Goal: Transaction & Acquisition: Purchase product/service

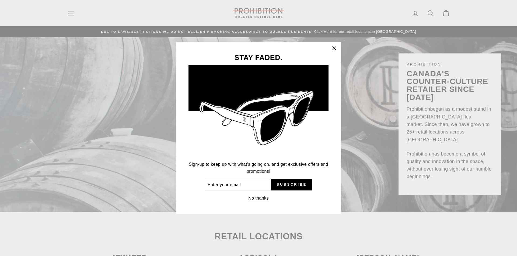
click at [336, 49] on icon "button" at bounding box center [334, 49] width 8 height 8
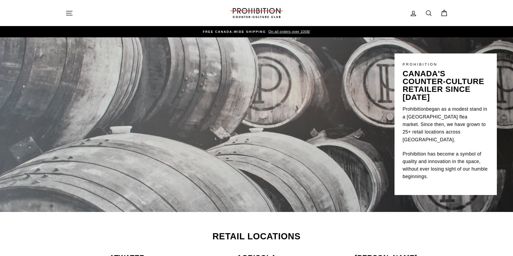
click at [72, 16] on icon "button" at bounding box center [69, 13] width 8 height 8
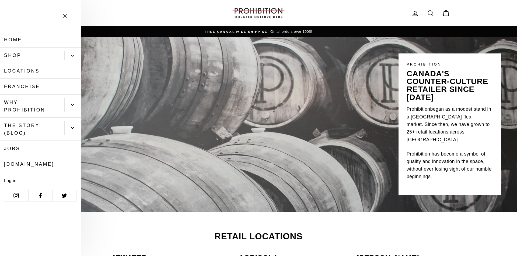
click at [74, 55] on icon "Primary" at bounding box center [72, 55] width 3 height 1
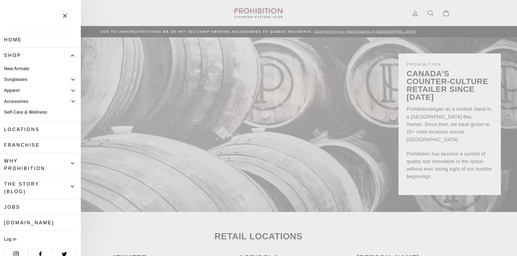
click at [69, 161] on button "Primary" at bounding box center [72, 164] width 16 height 14
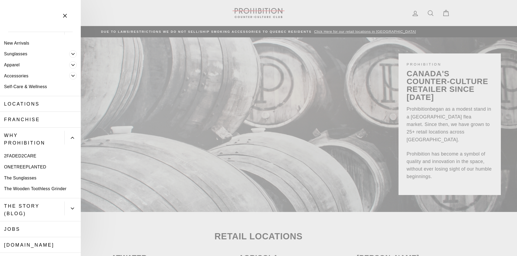
scroll to position [27, 0]
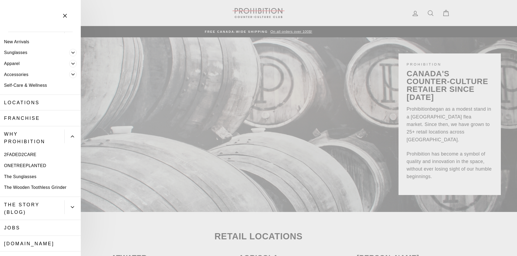
click at [71, 74] on icon "Primary" at bounding box center [72, 74] width 3 height 3
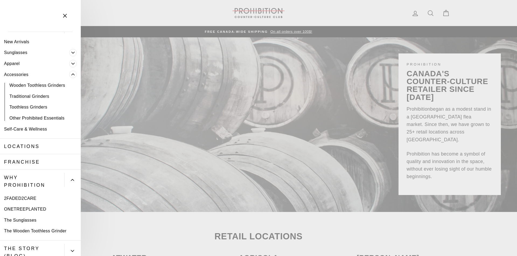
click at [71, 64] on icon "Primary" at bounding box center [72, 63] width 3 height 3
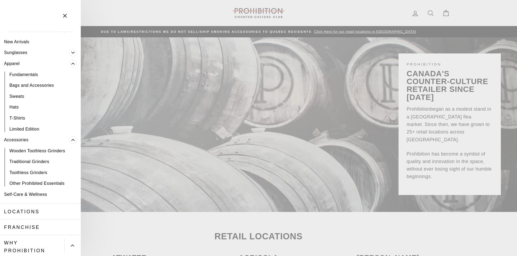
click at [20, 41] on link "New Arrivals" at bounding box center [40, 41] width 81 height 11
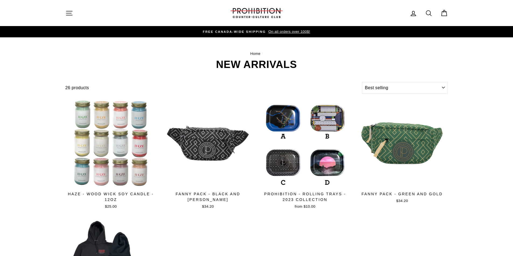
select select "best-selling"
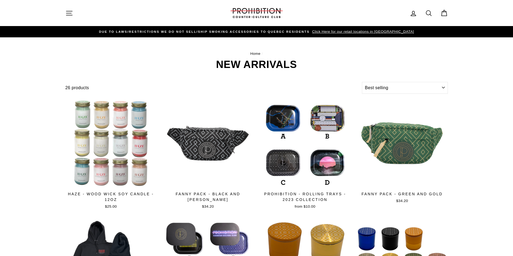
click at [72, 15] on icon "button" at bounding box center [69, 13] width 8 height 8
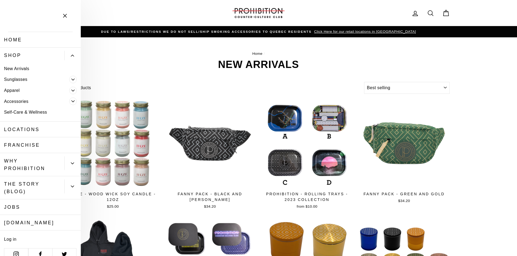
click at [71, 89] on icon "Primary" at bounding box center [72, 90] width 3 height 3
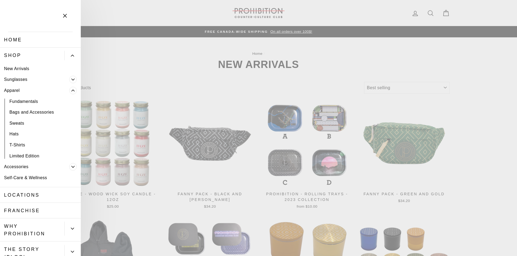
click at [71, 89] on icon "Primary" at bounding box center [72, 90] width 3 height 3
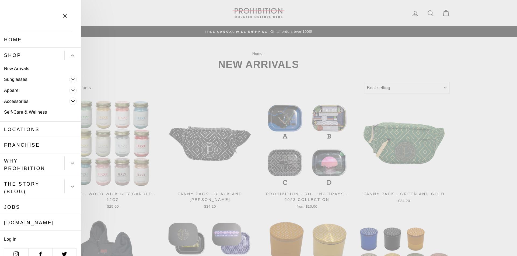
click at [69, 104] on span "Primary" at bounding box center [73, 102] width 8 height 8
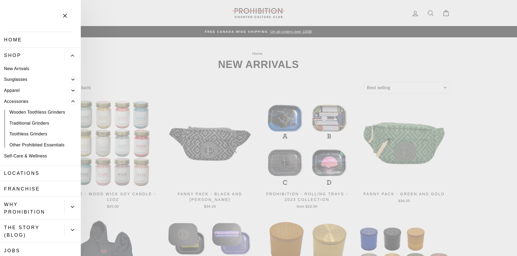
click at [44, 155] on link "Self-Care & Wellness" at bounding box center [40, 156] width 81 height 11
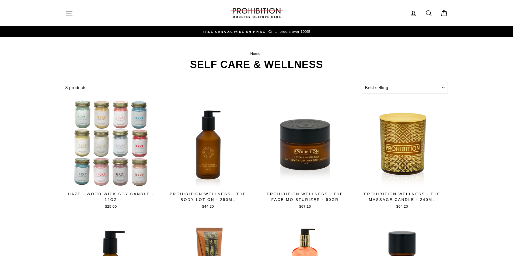
select select "best-selling"
click at [74, 12] on button "Site navigation" at bounding box center [69, 13] width 14 height 12
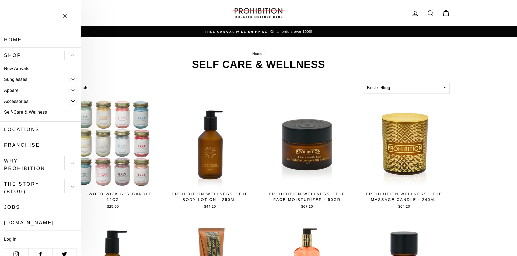
click at [16, 56] on link "Shop" at bounding box center [32, 56] width 64 height 16
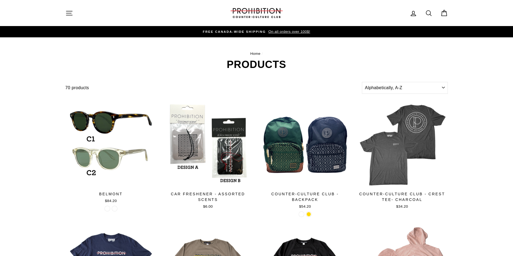
click at [428, 15] on icon at bounding box center [429, 13] width 8 height 8
type input "vase"
click at [65, 4] on button "Search" at bounding box center [71, 13] width 12 height 18
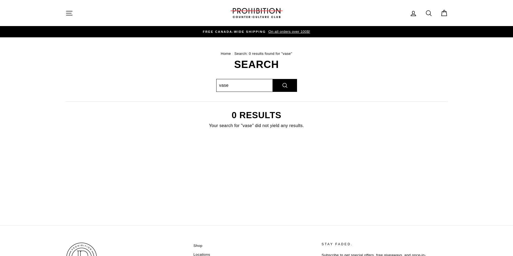
click at [250, 82] on input "vase" at bounding box center [244, 85] width 57 height 13
drag, startPoint x: 250, startPoint y: 82, endPoint x: 188, endPoint y: 85, distance: 61.7
click at [188, 85] on div "Search vase Search 0 results Your search for "vase" did not yield any results." at bounding box center [253, 100] width 388 height 83
type input "bong"
click at [273, 79] on button "Search" at bounding box center [285, 85] width 24 height 13
